Goal: Information Seeking & Learning: Learn about a topic

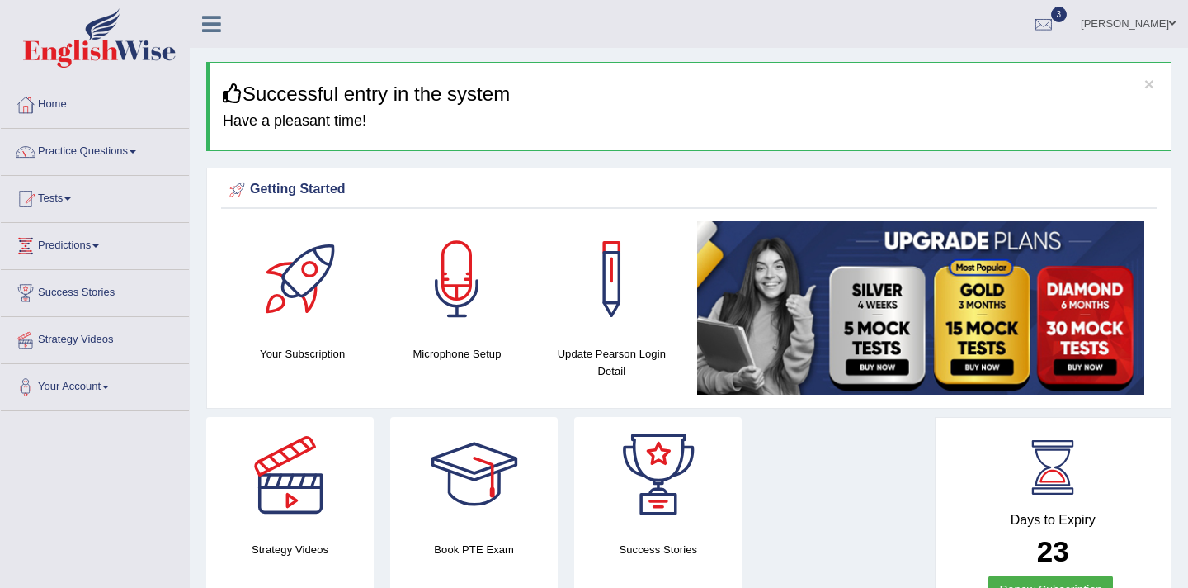
click at [136, 153] on span at bounding box center [133, 151] width 7 height 3
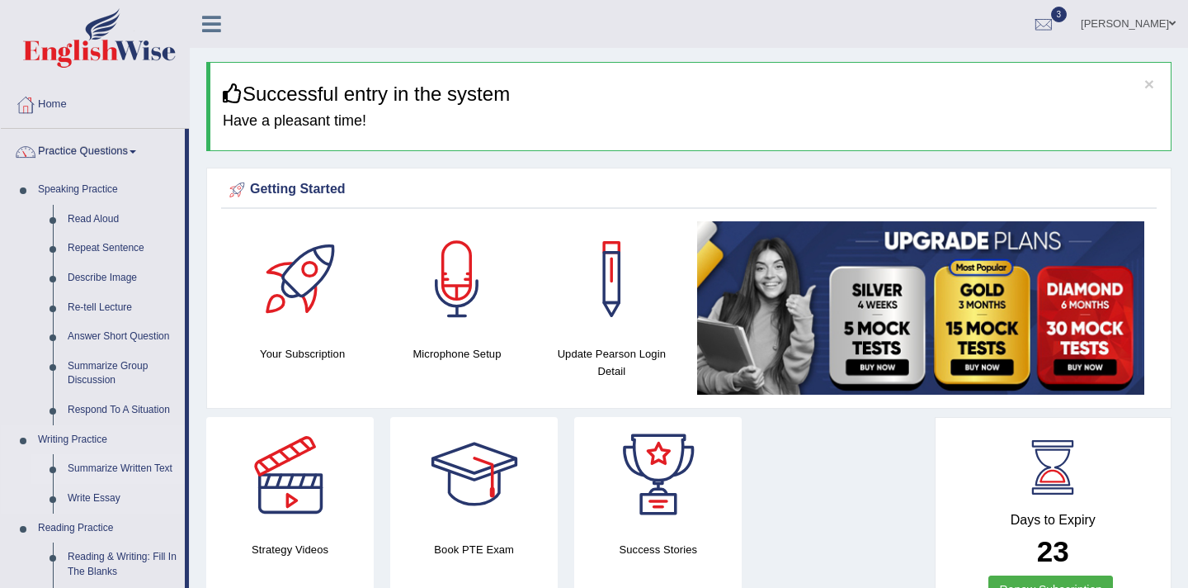
click at [124, 470] on link "Summarize Written Text" at bounding box center [122, 469] width 125 height 30
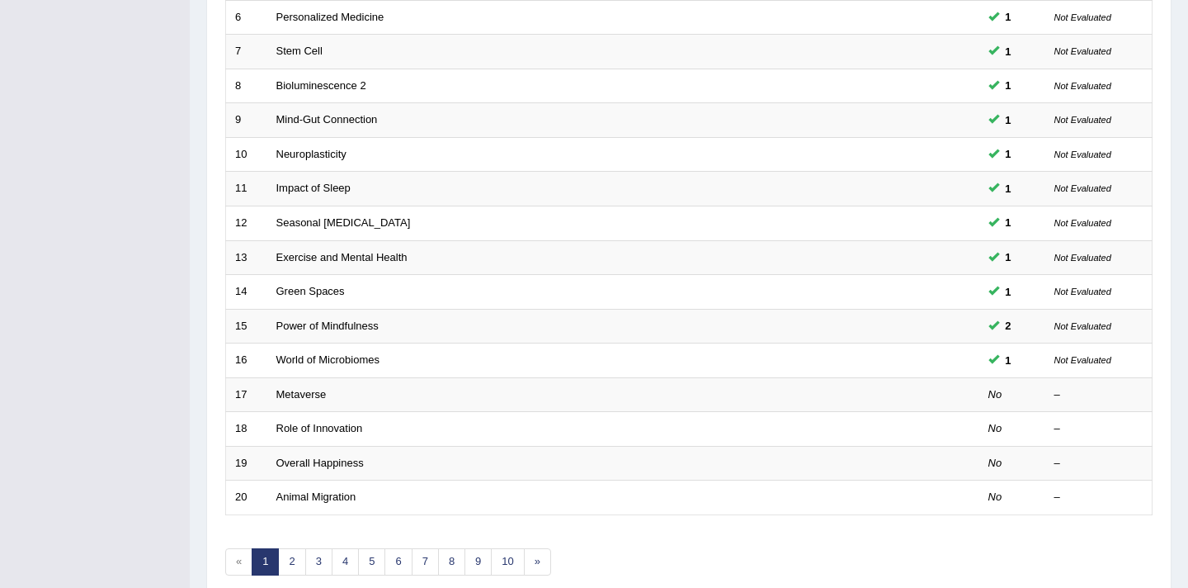
scroll to position [495, 0]
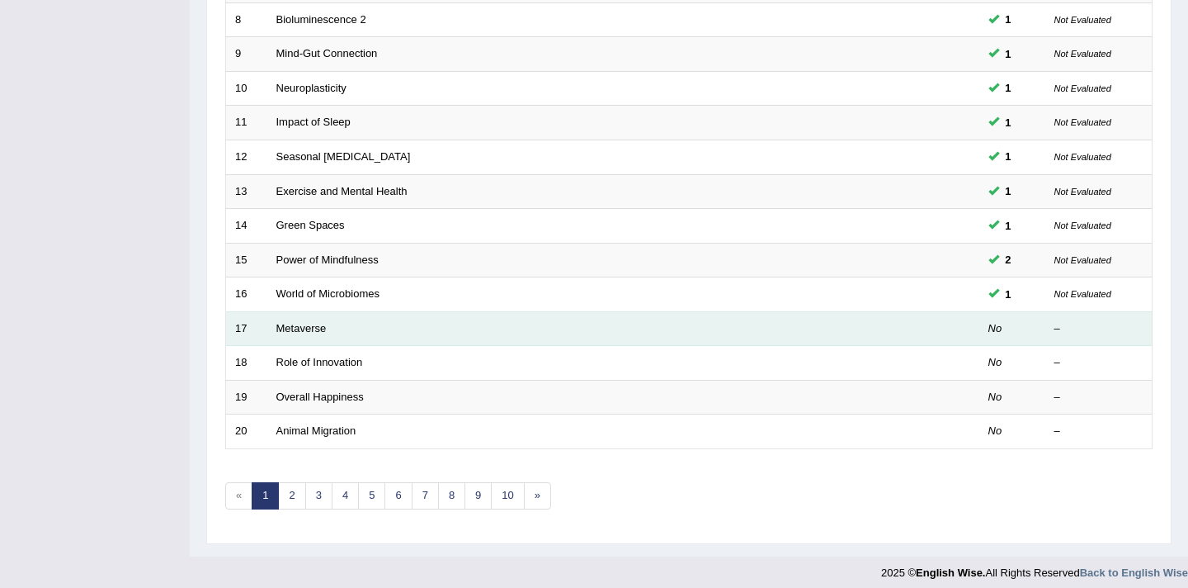
click at [328, 328] on td "Metaverse" at bounding box center [561, 328] width 588 height 35
click at [311, 326] on link "Metaverse" at bounding box center [301, 328] width 50 height 12
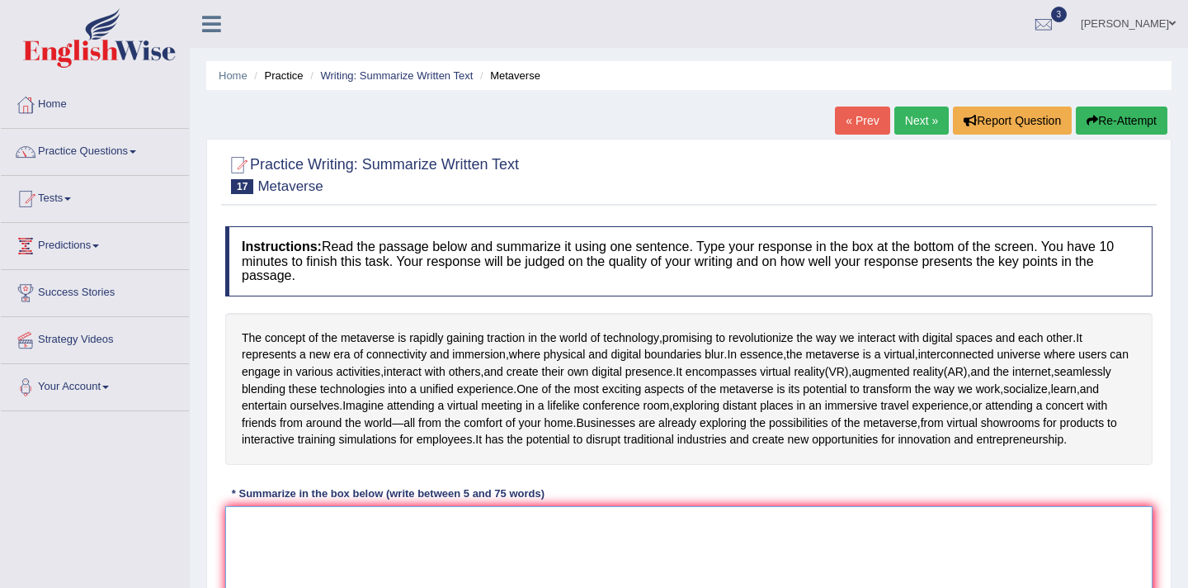
click at [306, 550] on textarea at bounding box center [688, 586] width 927 height 160
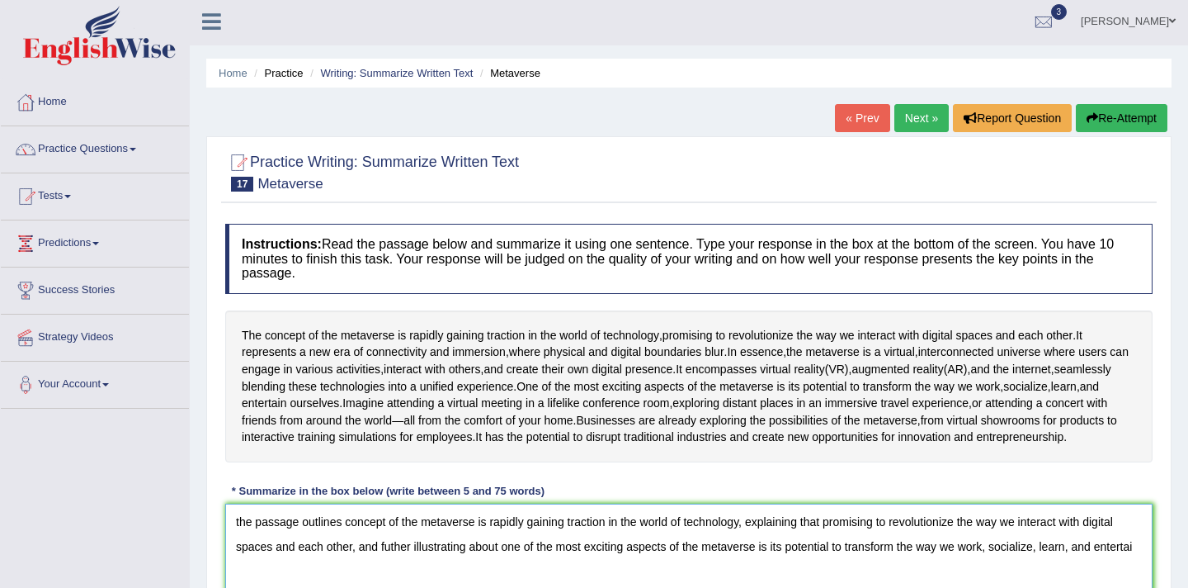
scroll to position [27, 0]
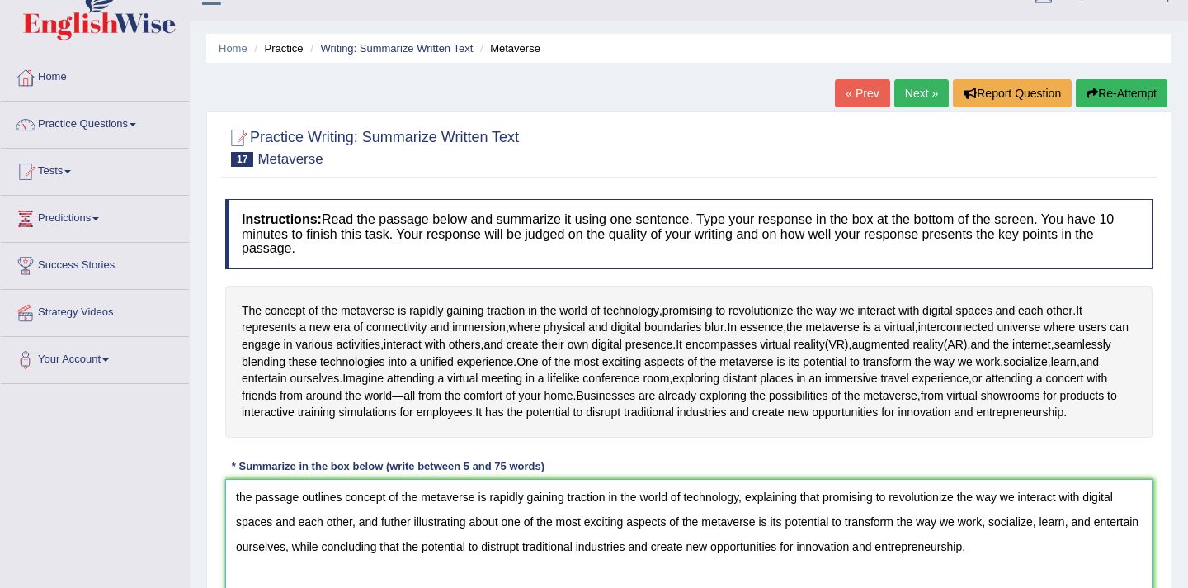
click at [241, 534] on textarea "the passage outlines concept of the metaverse is rapidly gaining traction in th…" at bounding box center [688, 559] width 927 height 160
type textarea "The passage outlines concept of the metaverse is rapidly gaining traction in th…"
click at [1175, 548] on div "Home Practice Writing: Summarize Written Text Metaverse « Prev Next » Report Qu…" at bounding box center [689, 385] width 998 height 825
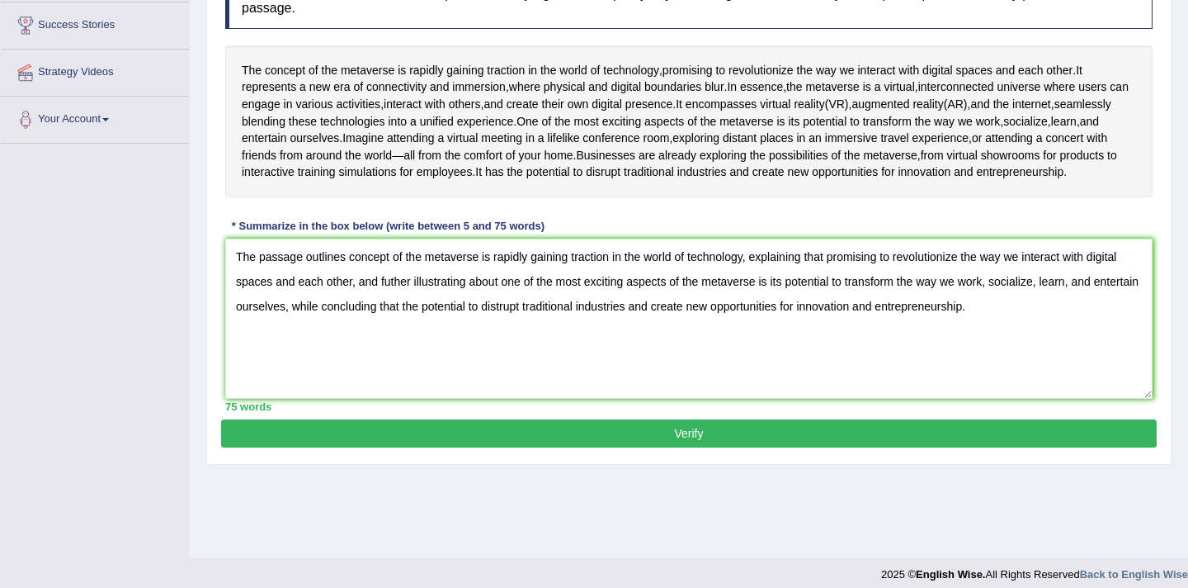
scroll to position [279, 0]
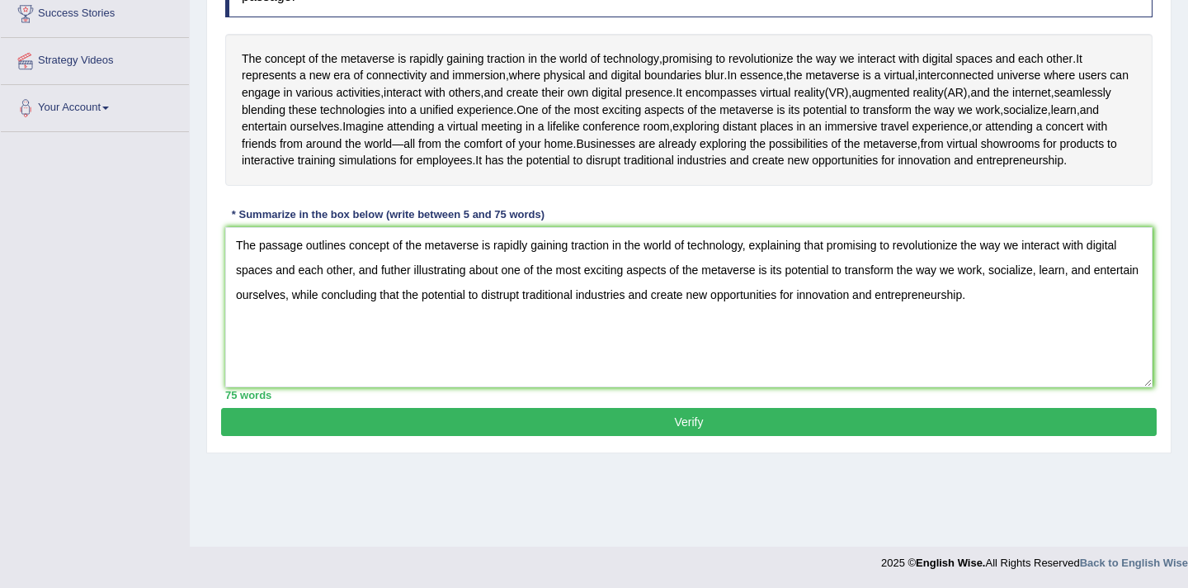
click at [559, 436] on button "Verify" at bounding box center [689, 422] width 936 height 28
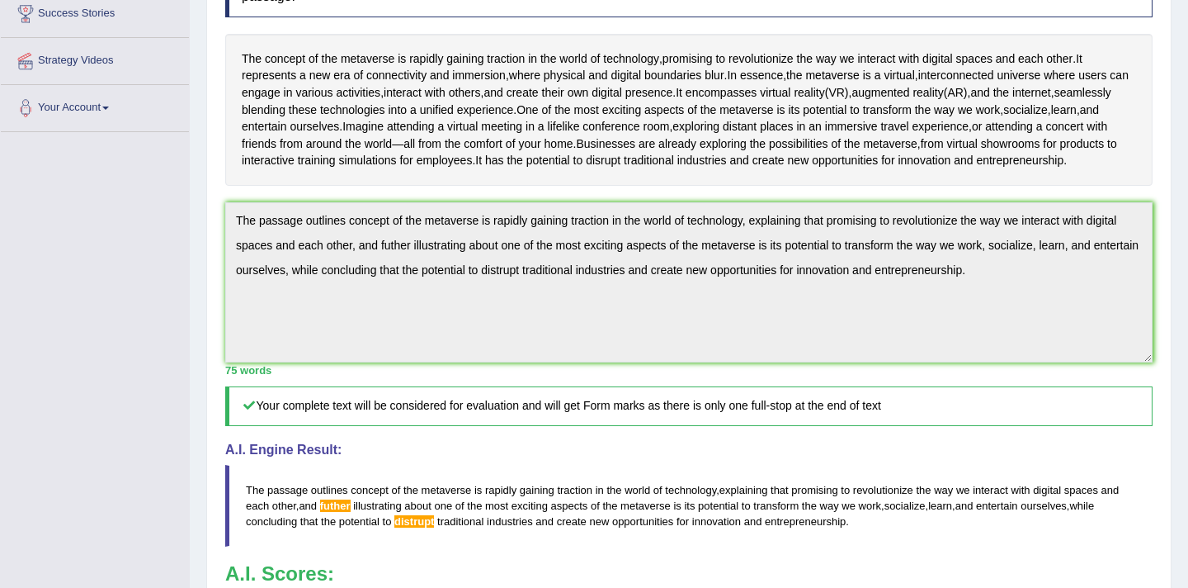
click at [1187, 455] on div "Home Practice Writing: Summarize Written Text Metaverse « Prev Next » Report Qu…" at bounding box center [689, 269] width 998 height 1097
click at [1187, 191] on html "Toggle navigation Home Practice Questions Speaking Practice Read Aloud Repeat S…" at bounding box center [594, 15] width 1188 height 588
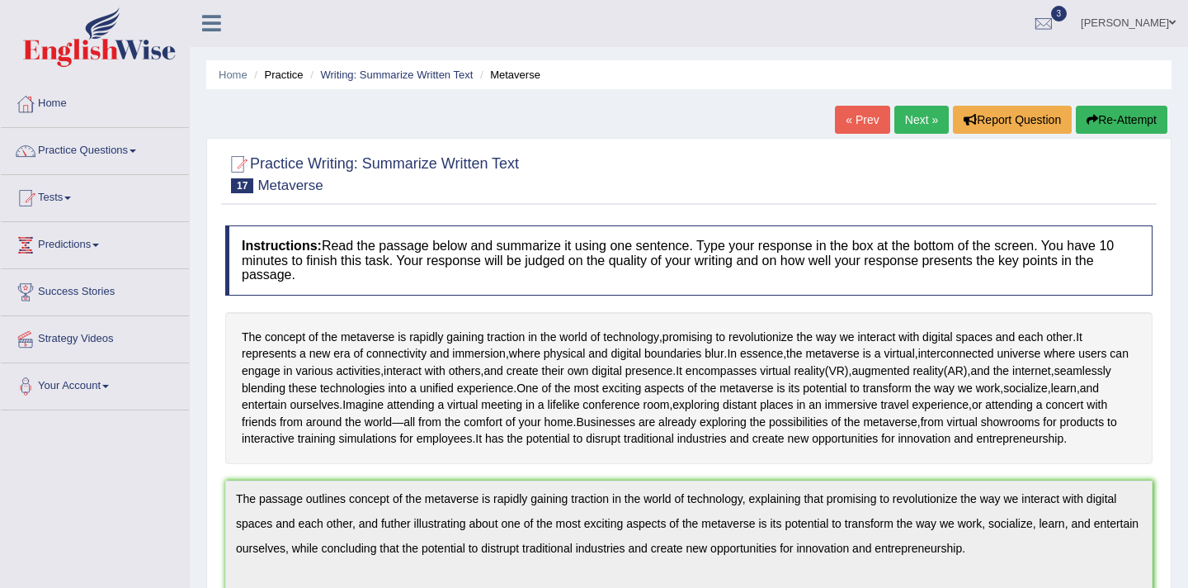
scroll to position [0, 0]
click at [1106, 118] on button "Re-Attempt" at bounding box center [1122, 120] width 92 height 28
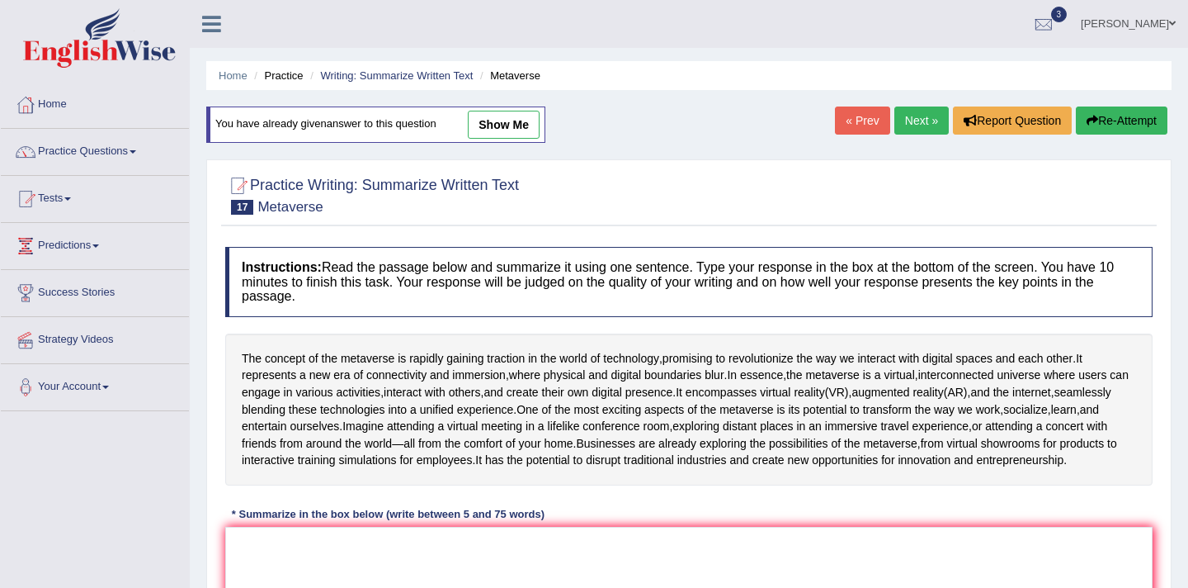
click at [1175, 466] on div "Home Practice Writing: Summarize Written Text Metaverse You have already given …" at bounding box center [689, 412] width 998 height 825
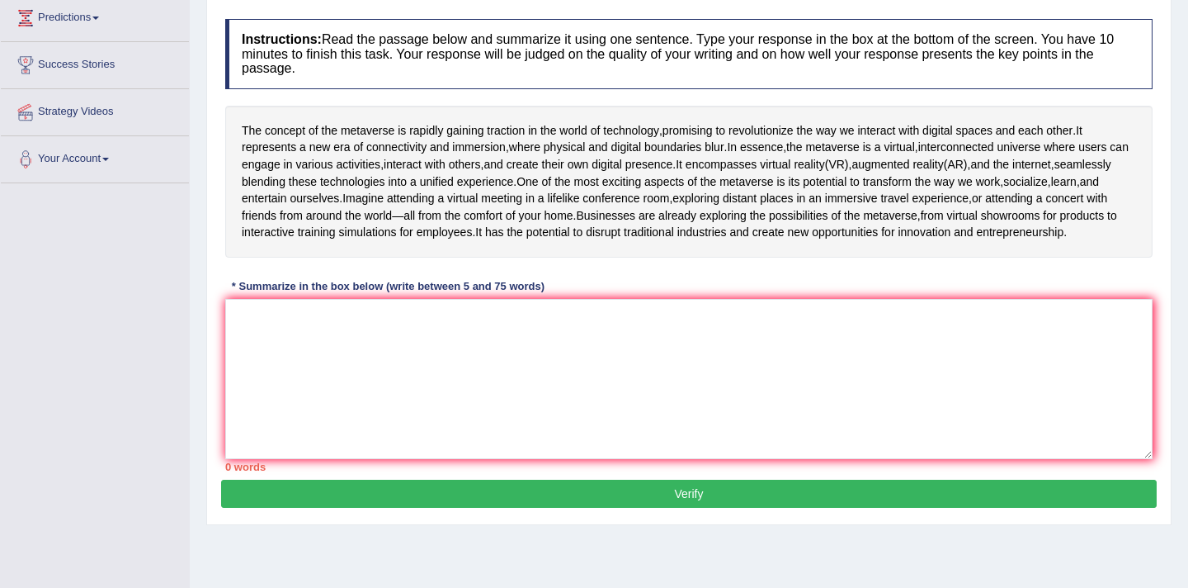
scroll to position [231, 0]
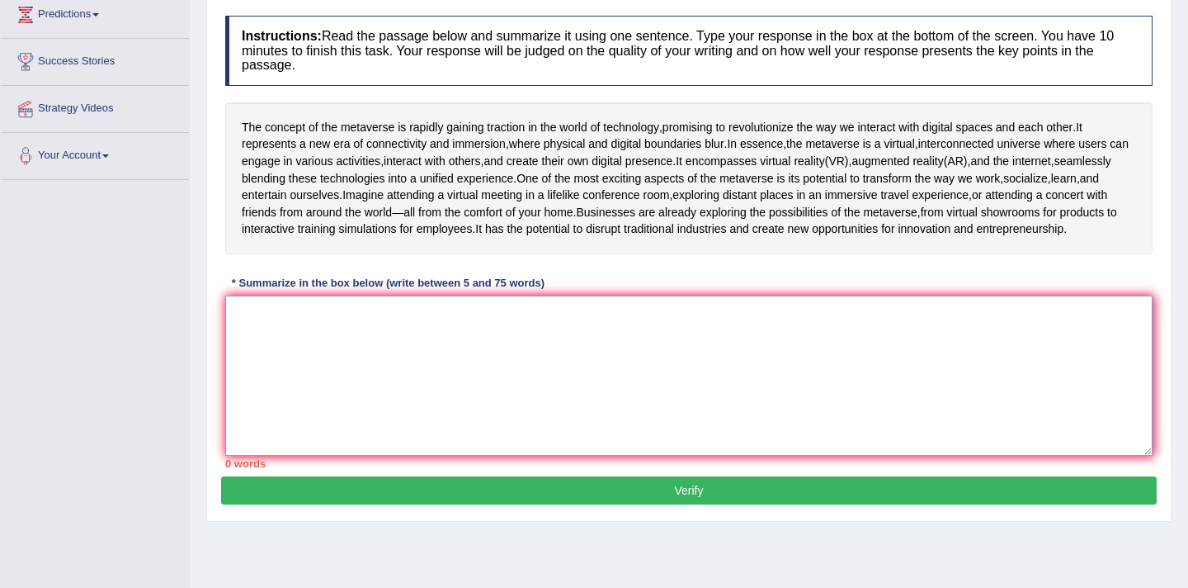
click at [291, 362] on textarea at bounding box center [688, 375] width 927 height 160
paste textarea "The passage outlines concept of the metaverse is rapidly gaining traction in th…"
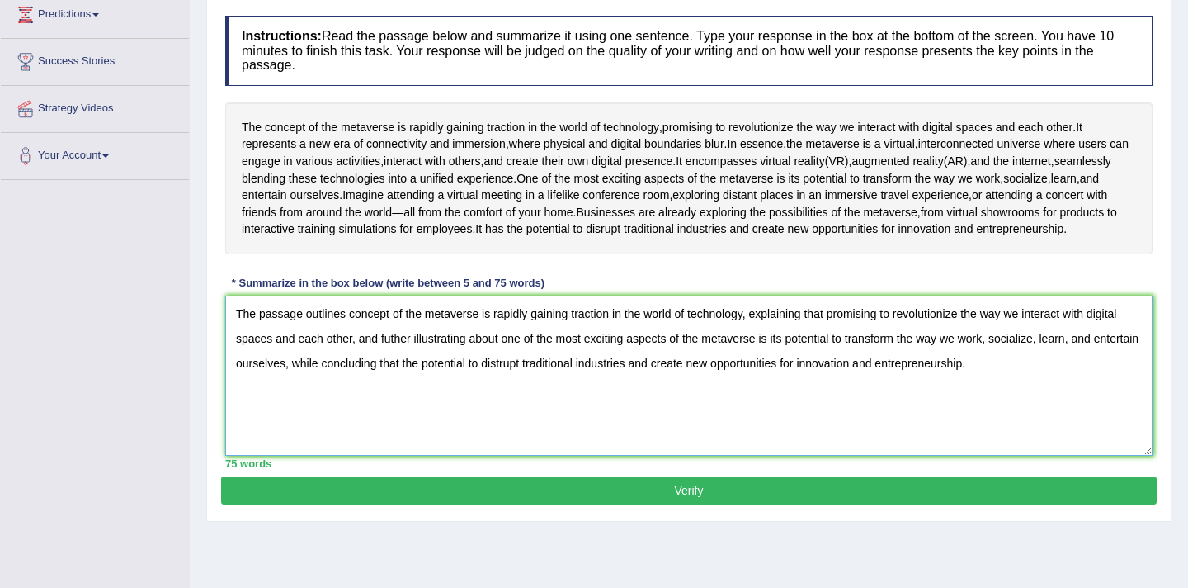
click at [393, 377] on textarea "The passage outlines concept of the metaverse is rapidly gaining traction in th…" at bounding box center [688, 375] width 927 height 160
click at [553, 399] on textarea "The passage outlines concept of the metaverse is rapidly gaining traction in th…" at bounding box center [688, 375] width 927 height 160
click at [588, 432] on textarea "The passage outlines concept of the metaverse is rapidly gaining traction in th…" at bounding box center [688, 375] width 927 height 160
type textarea "The passage outlines concept of the metaverse is rapidly gaining traction in th…"
click at [648, 504] on button "Verify" at bounding box center [689, 490] width 936 height 28
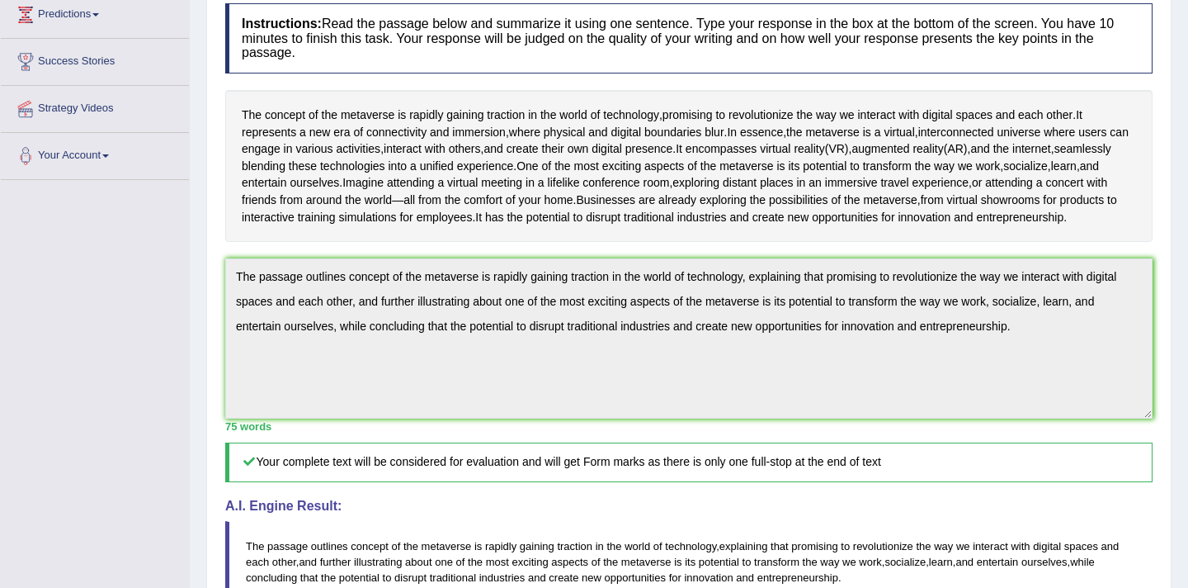
click at [1184, 470] on div "Home Practice Writing: Summarize Written Text Metaverse You have already given …" at bounding box center [689, 321] width 998 height 1105
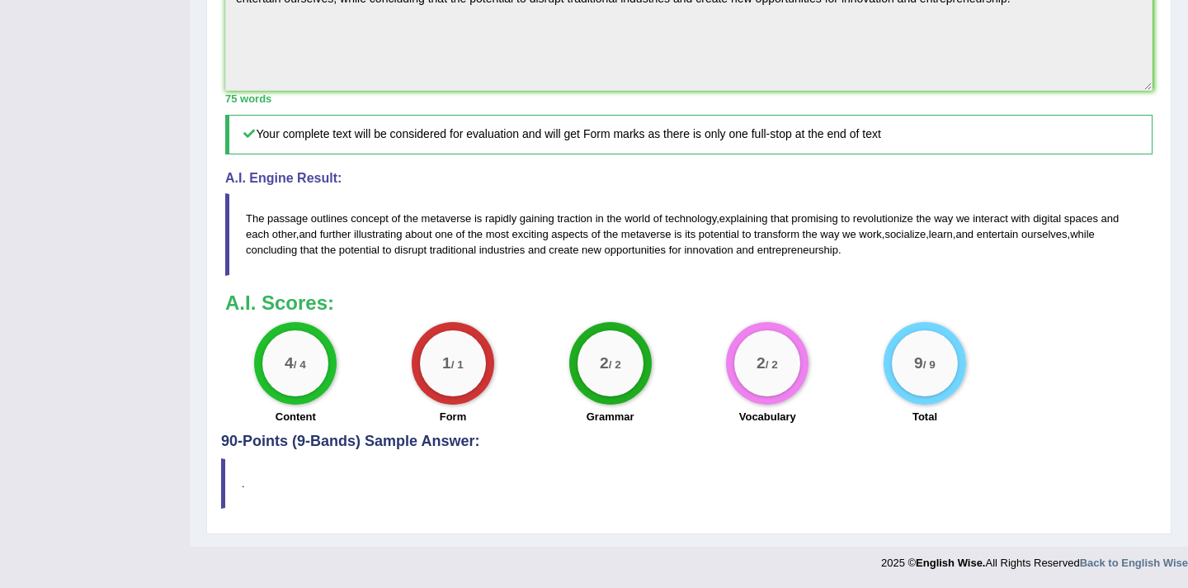
scroll to position [593, 0]
click at [1033, 286] on div "Instructions: Read the passage below and summarize it using one sentence. Type …" at bounding box center [689, 50] width 936 height 766
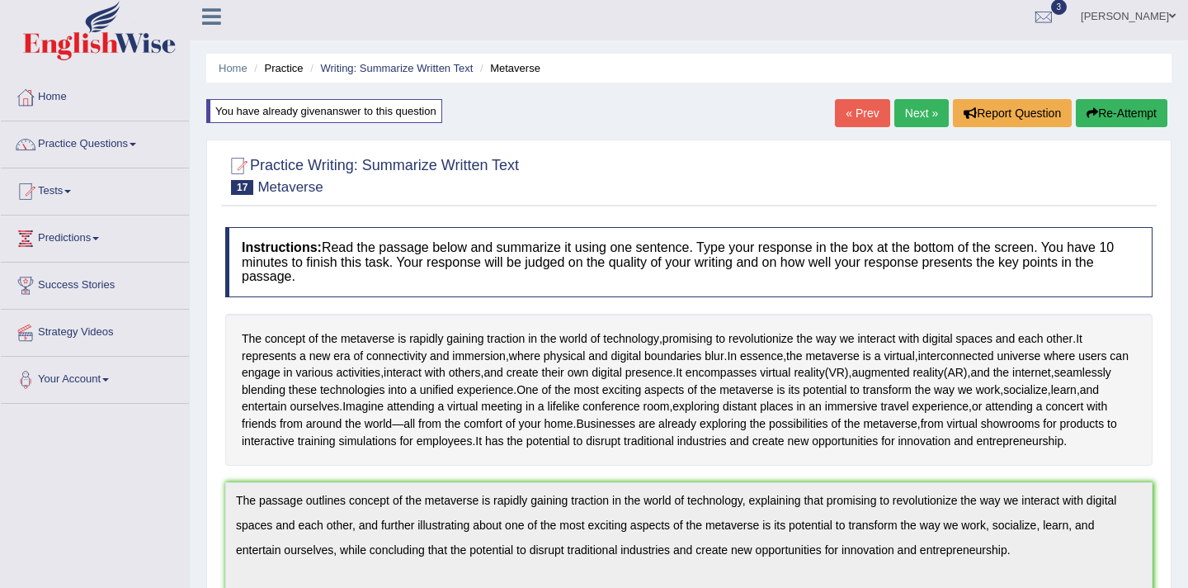
scroll to position [0, 0]
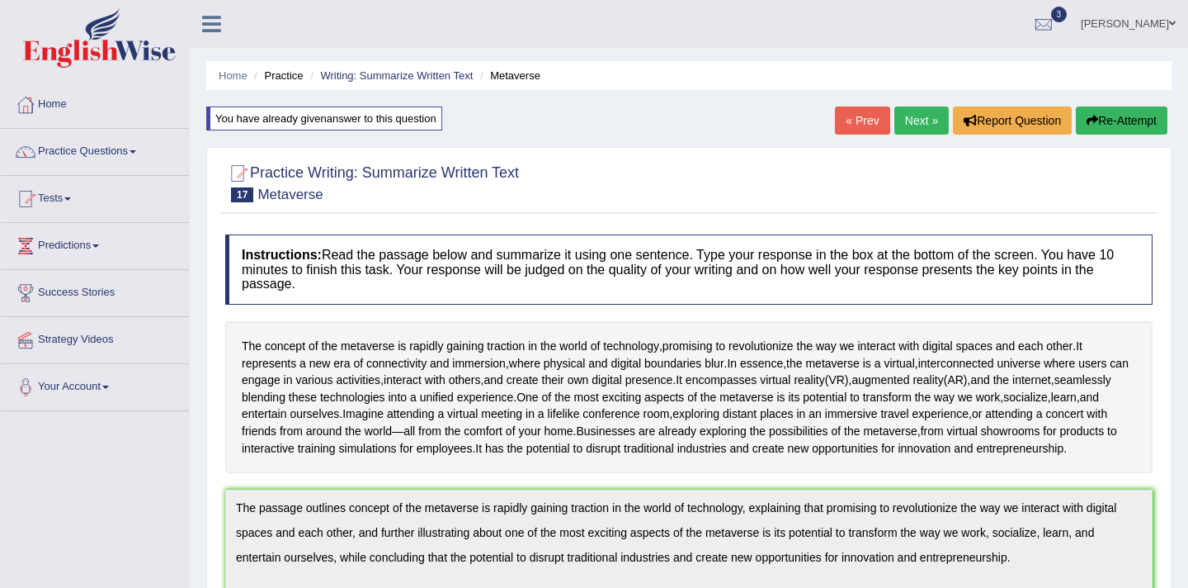
click at [1114, 119] on button "Re-Attempt" at bounding box center [1122, 120] width 92 height 28
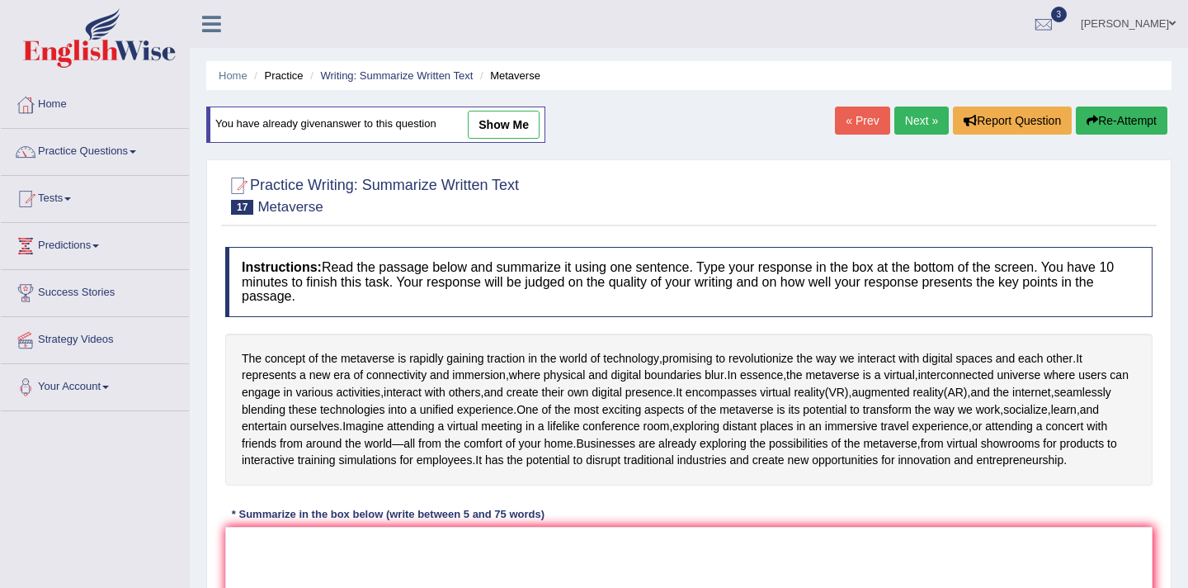
click at [1168, 495] on div "Practice Writing: Summarize Written Text 17 Metaverse Instructions: Read the pa…" at bounding box center [688, 455] width 965 height 593
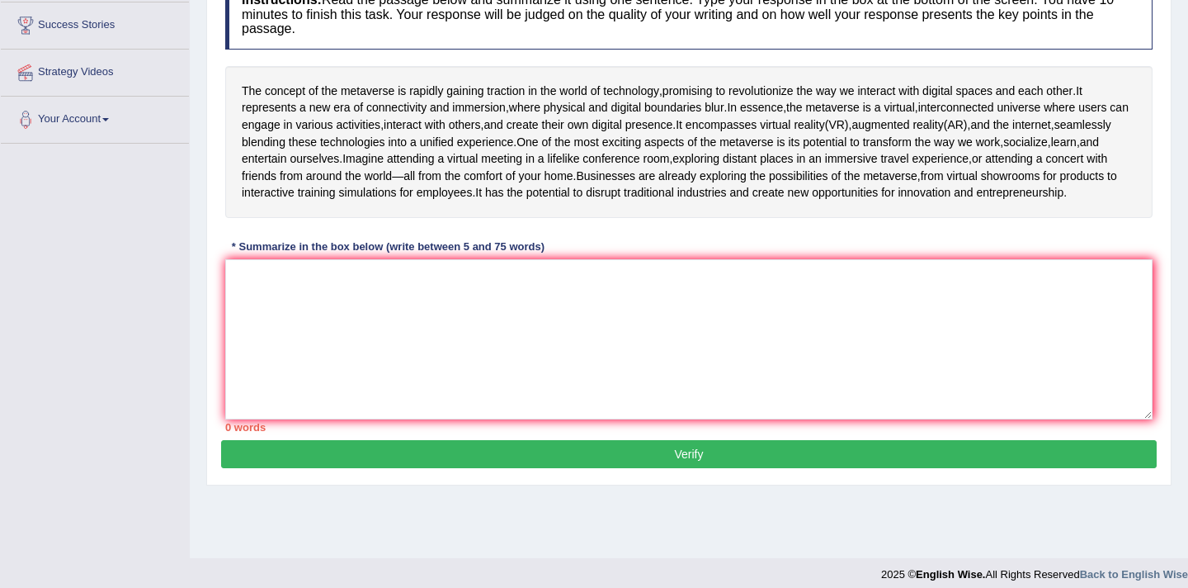
scroll to position [279, 0]
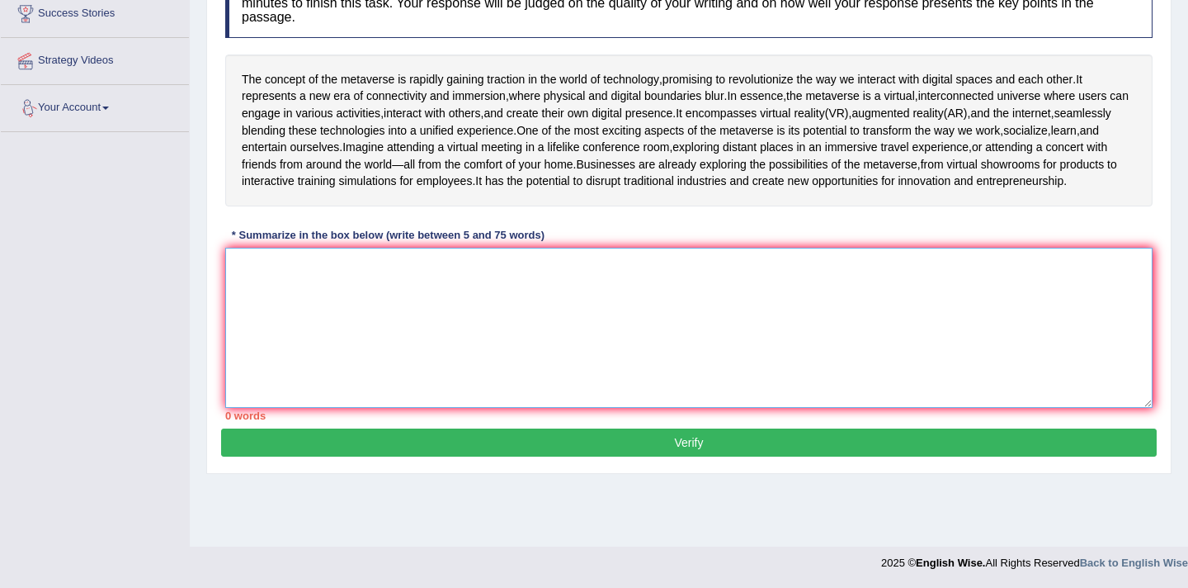
click at [248, 319] on textarea at bounding box center [688, 328] width 927 height 160
paste textarea "The passage outlines concept of the metaverse is rapidly gaining traction in th…"
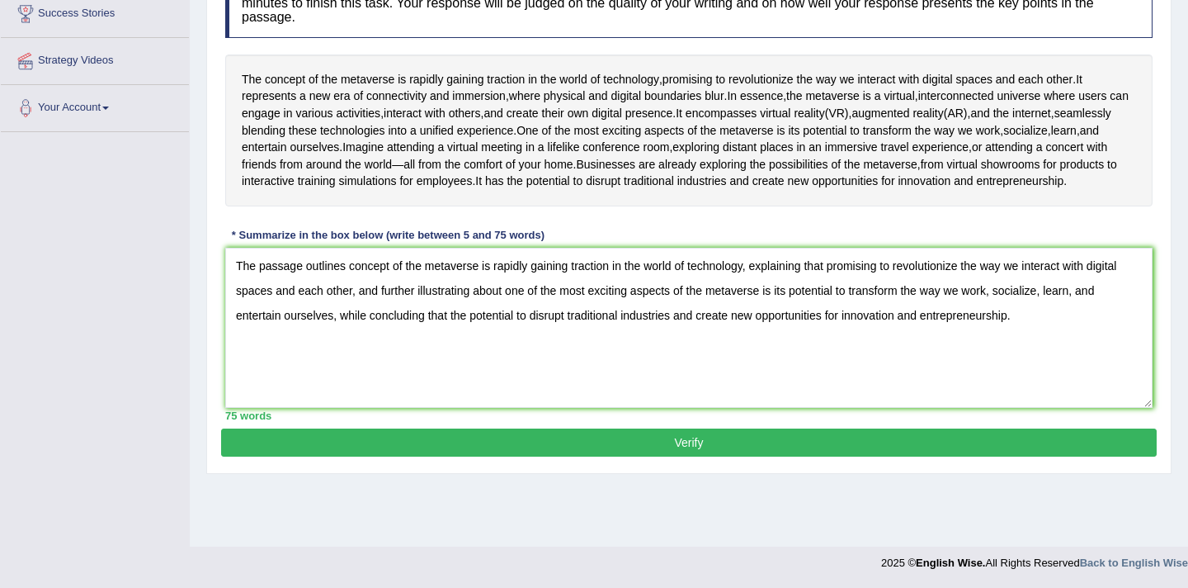
click at [186, 394] on div "Toggle navigation Home Practice Questions Speaking Practice Read Aloud Repeat S…" at bounding box center [594, 150] width 1188 height 858
click at [347, 300] on textarea "The passage outlines concept of the metaverse is rapidly gaining traction in th…" at bounding box center [688, 328] width 927 height 160
click at [743, 303] on textarea "The concept of the metaverse is rapidly gaining traction in the world of techno…" at bounding box center [688, 328] width 927 height 160
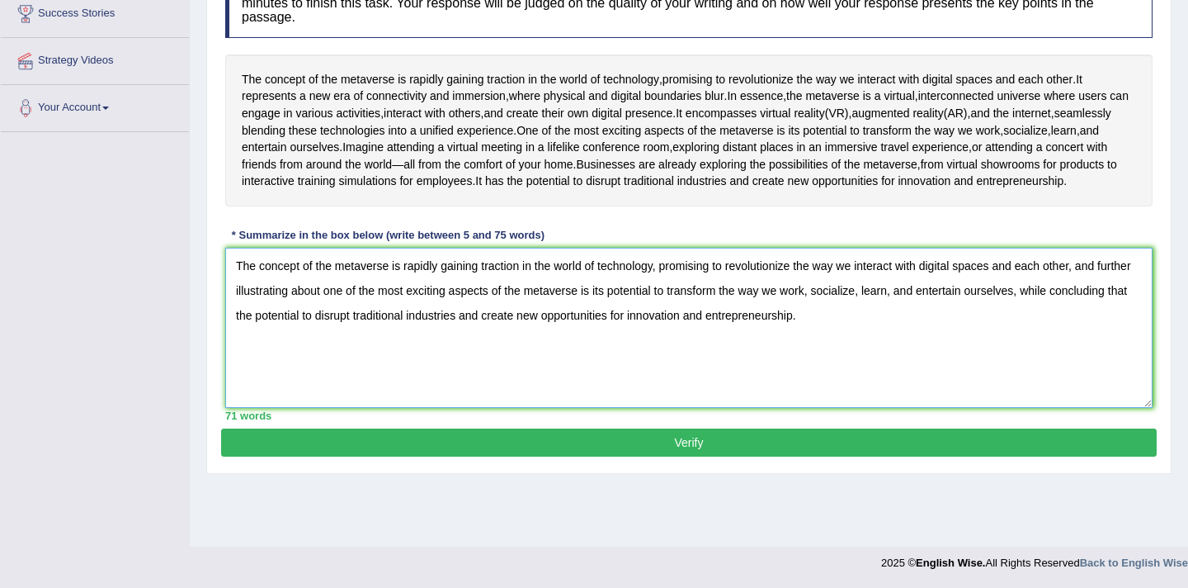
click at [362, 328] on textarea "The concept of the metaverse is rapidly gaining traction in the world of techno…" at bounding box center [688, 328] width 927 height 160
click at [1116, 298] on textarea "The concept of the metaverse is rapidly gaining traction in the world of techno…" at bounding box center [688, 328] width 927 height 160
click at [1029, 327] on textarea "The concept of the metaverse is rapidly gaining traction in the world of techno…" at bounding box center [688, 328] width 927 height 160
click at [980, 324] on textarea "The concept of the metaverse is rapidly gaining traction in the world of techno…" at bounding box center [688, 328] width 927 height 160
click at [996, 323] on textarea "The concept of the metaverse is rapidly gaining traction in the world of techno…" at bounding box center [688, 328] width 927 height 160
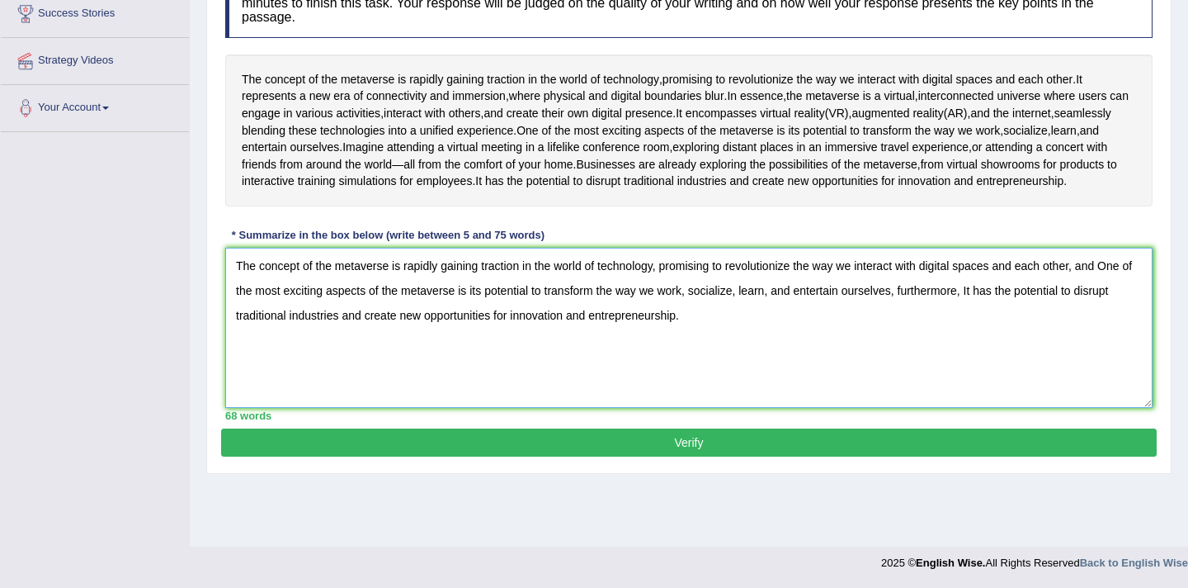
type textarea "The concept of the metaverse is rapidly gaining traction in the world of techno…"
click at [701, 456] on button "Verify" at bounding box center [689, 442] width 936 height 28
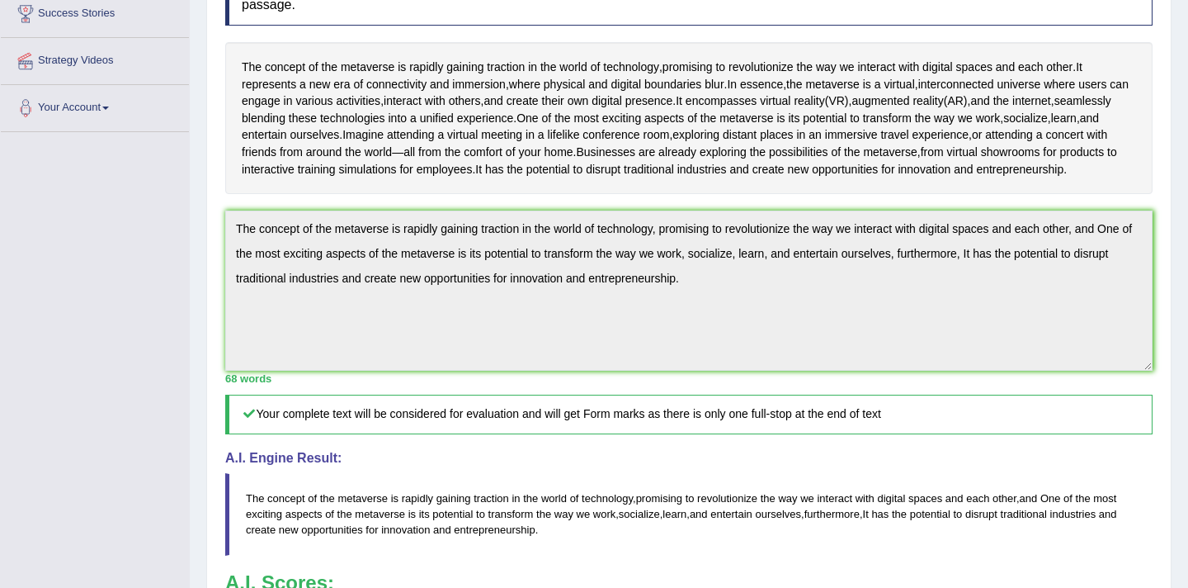
click at [1187, 309] on html "Toggle navigation Home Practice Questions Speaking Practice Read Aloud Repeat S…" at bounding box center [594, 15] width 1188 height 588
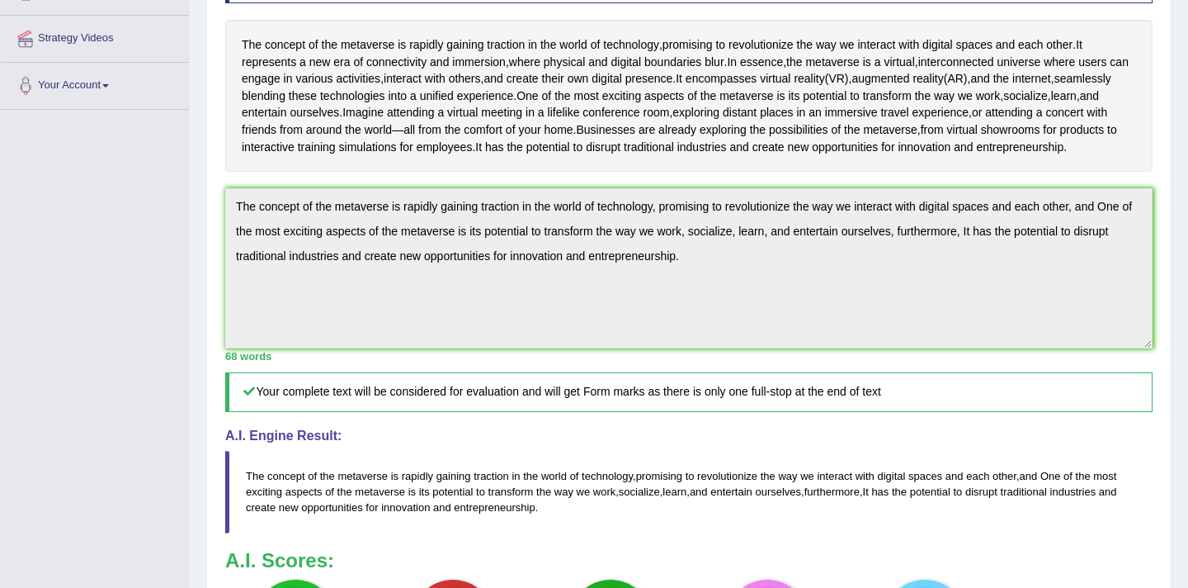
scroll to position [263, 0]
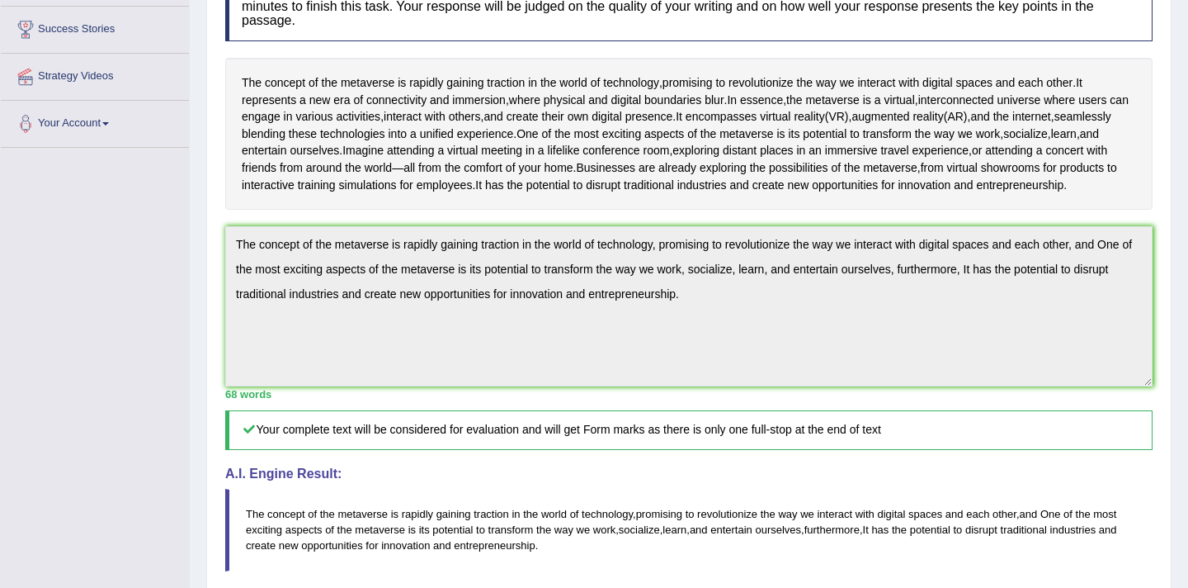
click at [1180, 233] on div "Home Practice Writing: Summarize Written Text Metaverse You have already given …" at bounding box center [689, 289] width 998 height 1105
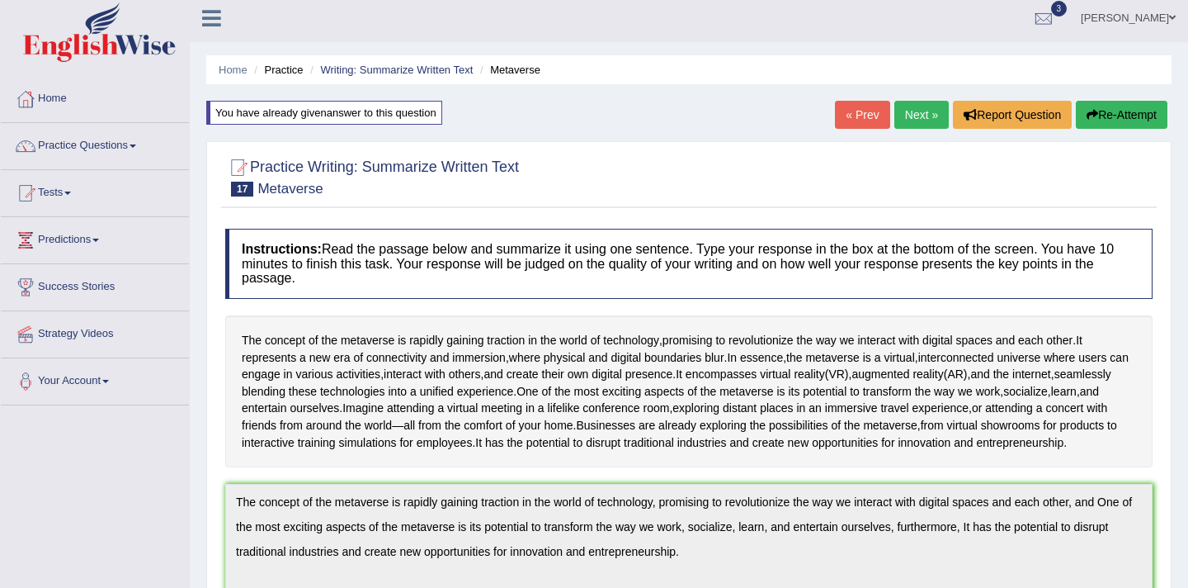
scroll to position [0, 0]
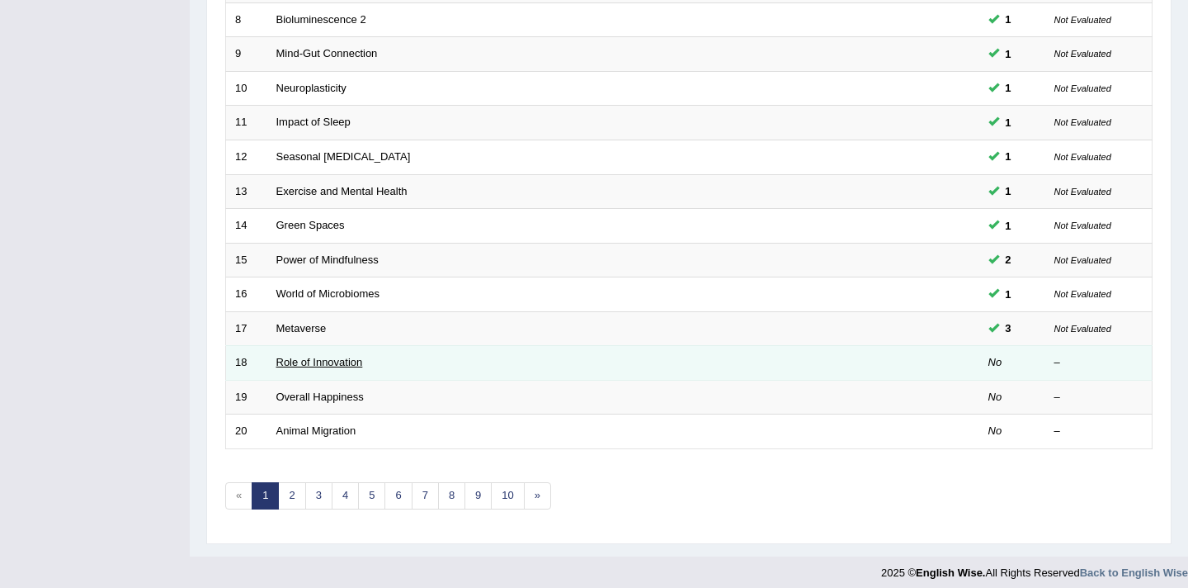
click at [338, 364] on link "Role of Innovation" at bounding box center [319, 362] width 87 height 12
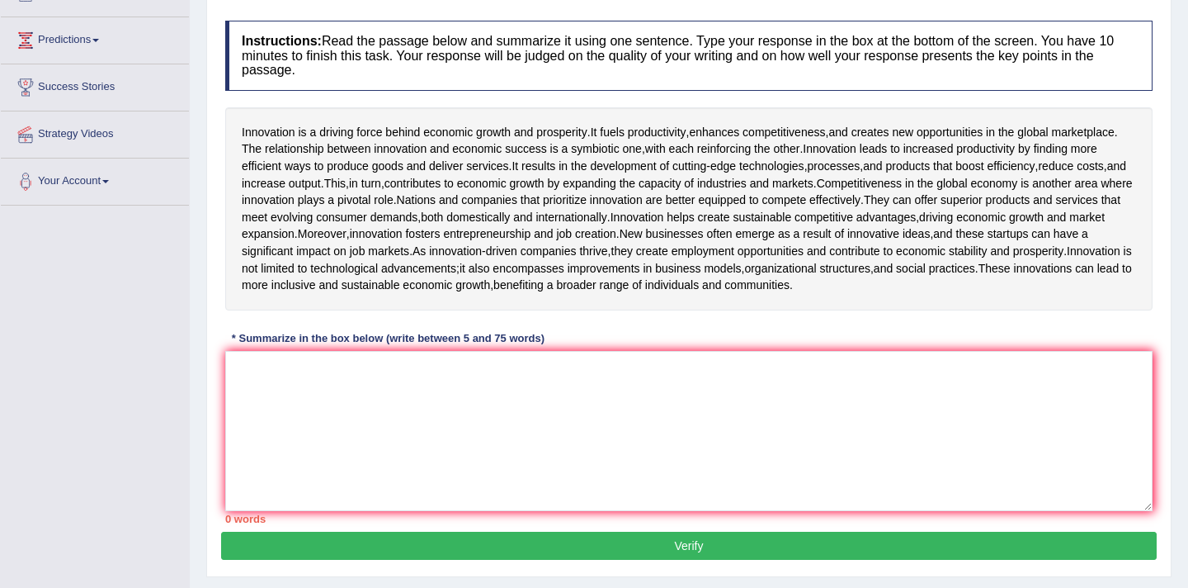
scroll to position [264, 0]
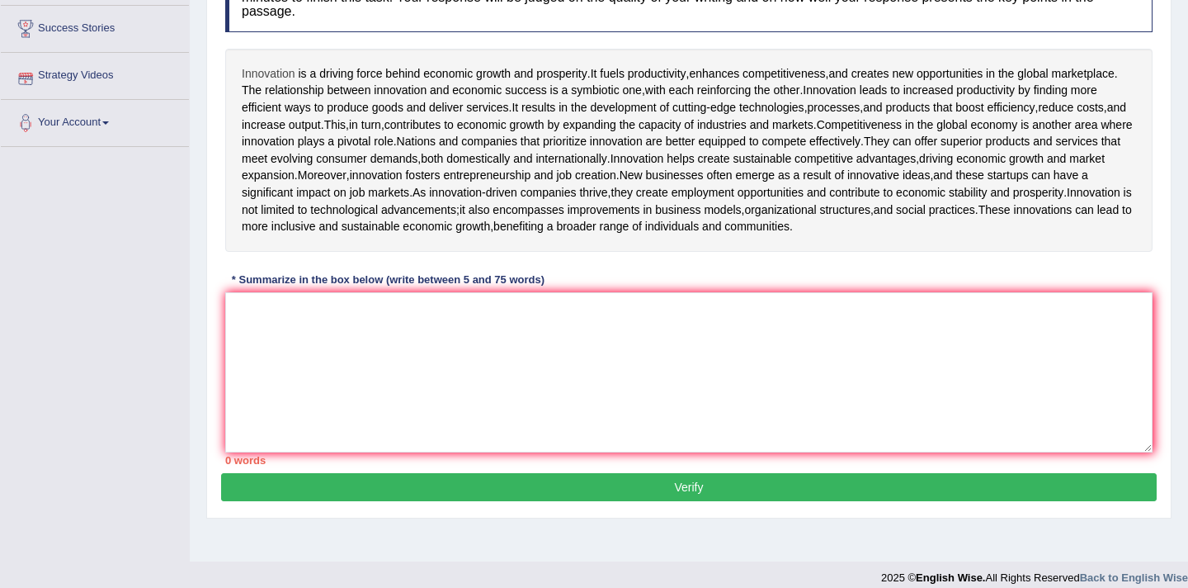
click at [245, 74] on span "Innovation" at bounding box center [269, 73] width 54 height 17
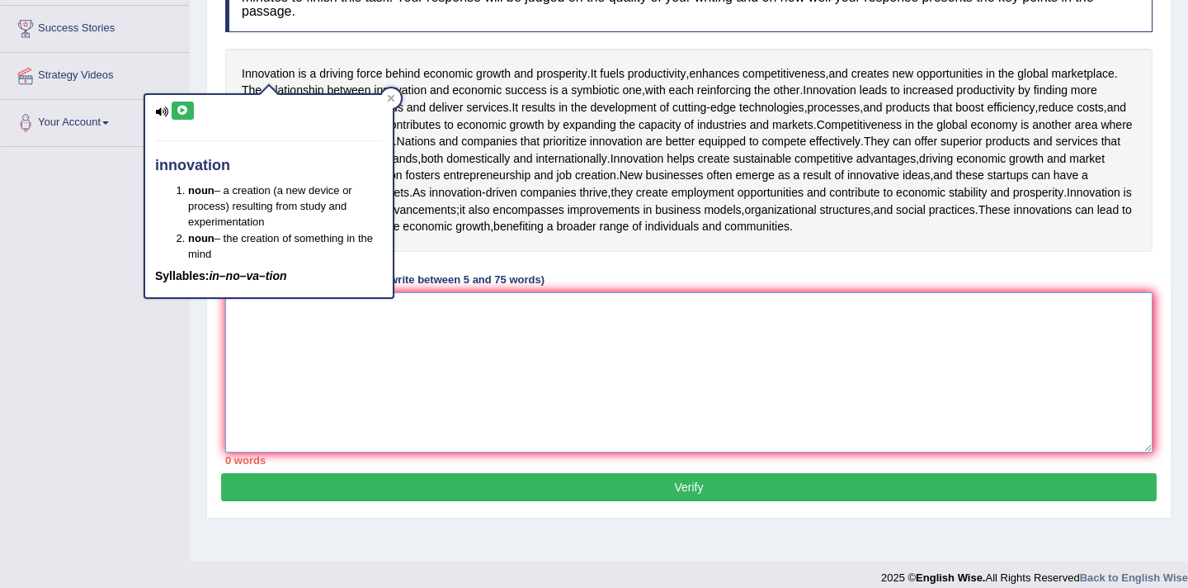
click at [317, 400] on textarea at bounding box center [688, 372] width 927 height 160
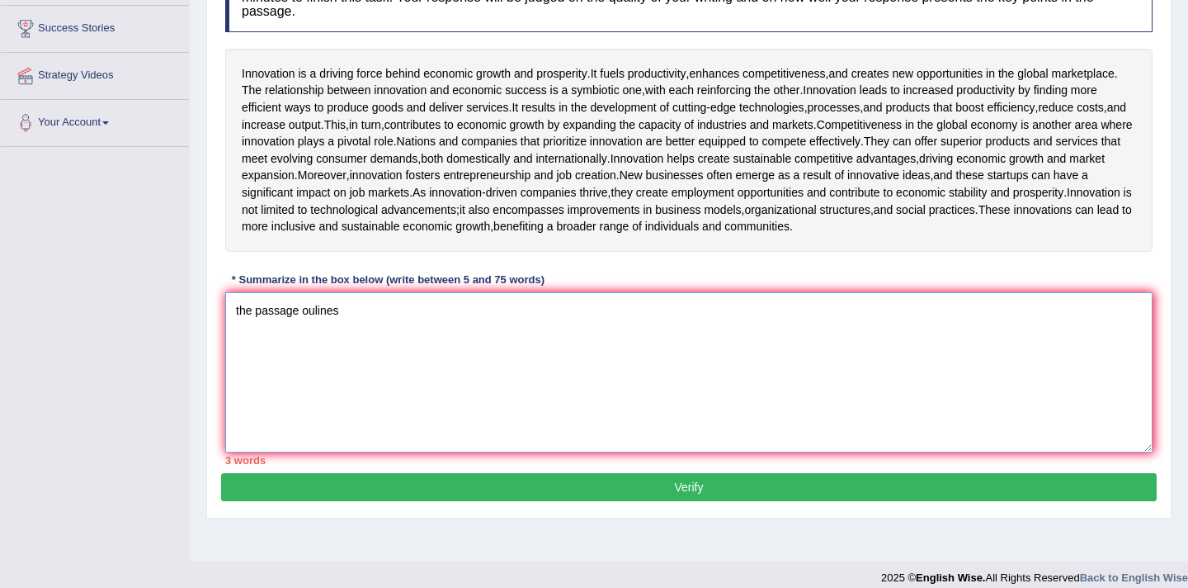
click at [314, 364] on textarea "the passage oulines" at bounding box center [688, 372] width 927 height 160
click at [351, 358] on textarea "the passage outlines" at bounding box center [688, 372] width 927 height 160
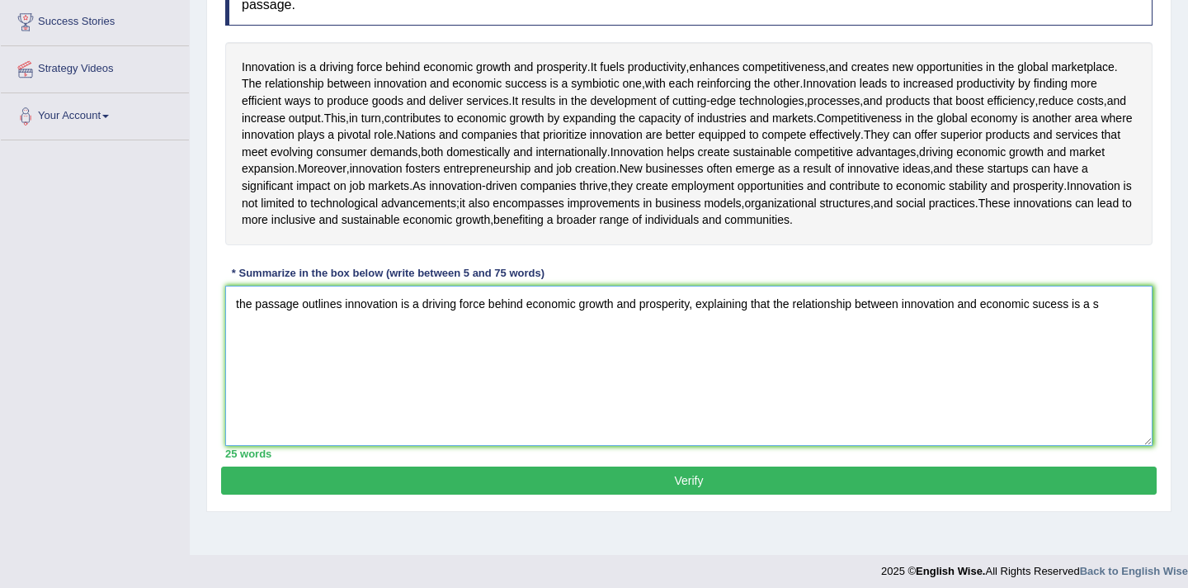
scroll to position [271, 0]
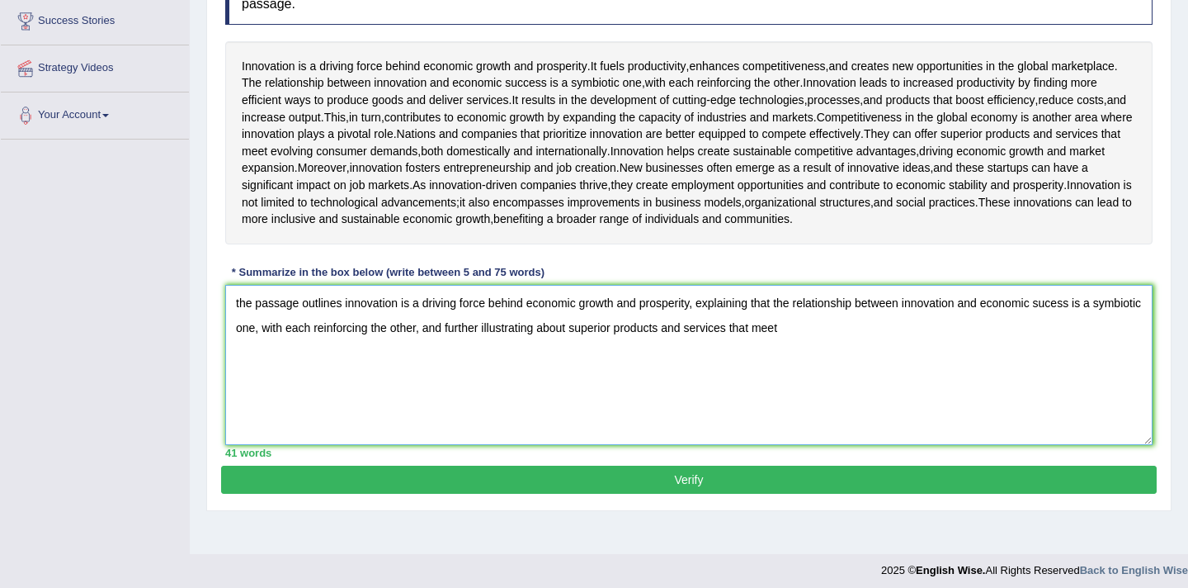
type textarea "the passage outlines innovation is a driving force behind economic growth and p…"
